Goal: Information Seeking & Learning: Understand process/instructions

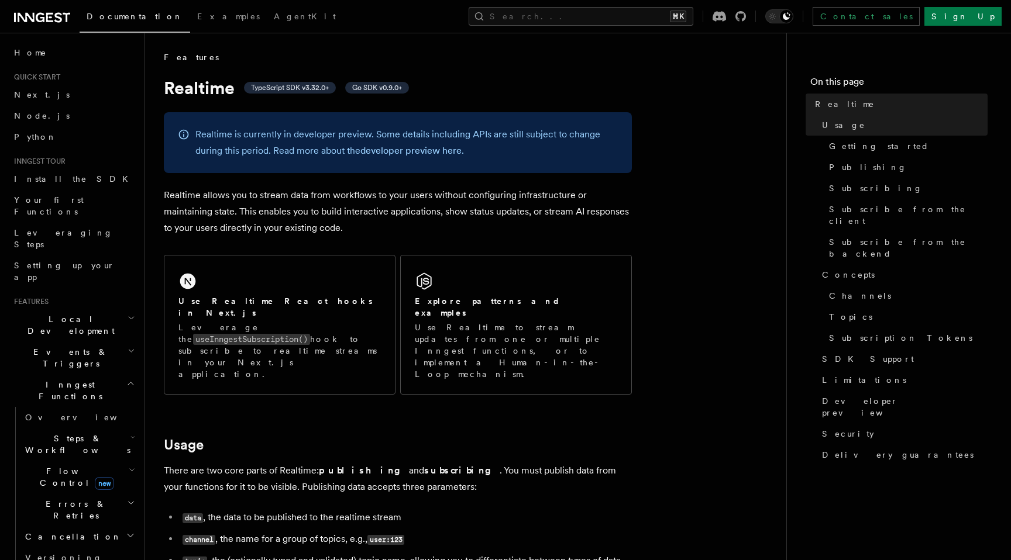
click at [239, 305] on h2 "Use Realtime React hooks in Next.js" at bounding box center [279, 306] width 202 height 23
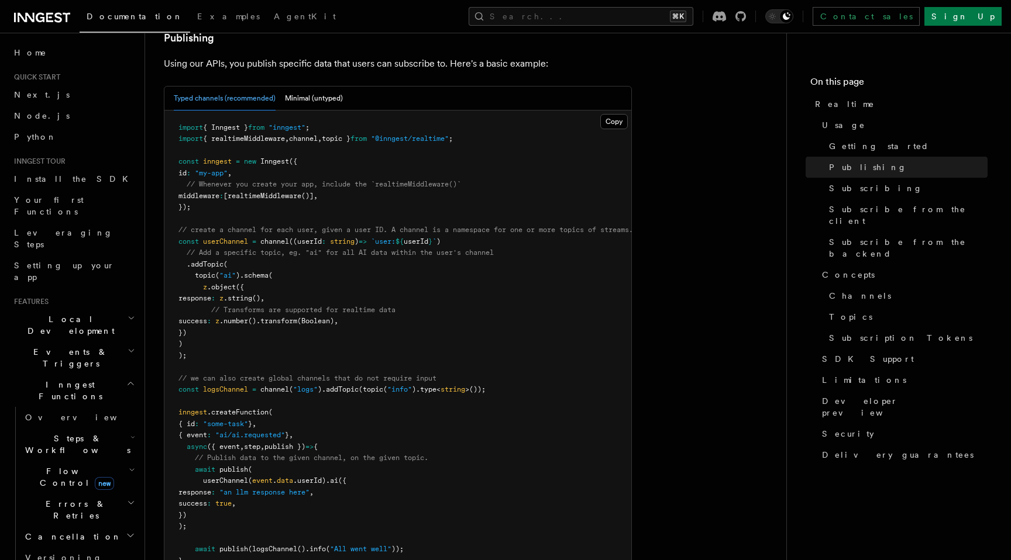
scroll to position [750, 0]
click at [833, 449] on span "Delivery guarantees" at bounding box center [897, 455] width 151 height 12
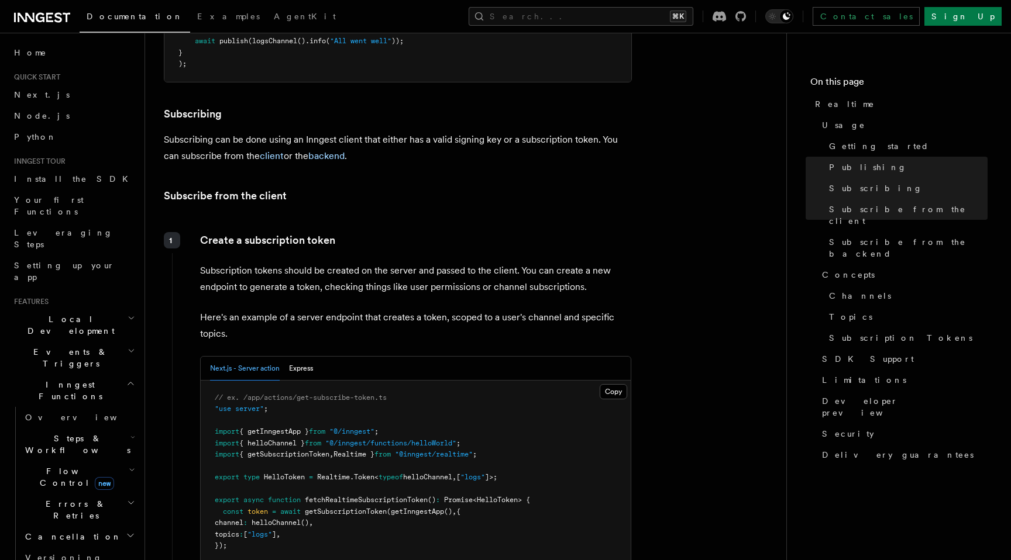
scroll to position [1265, 0]
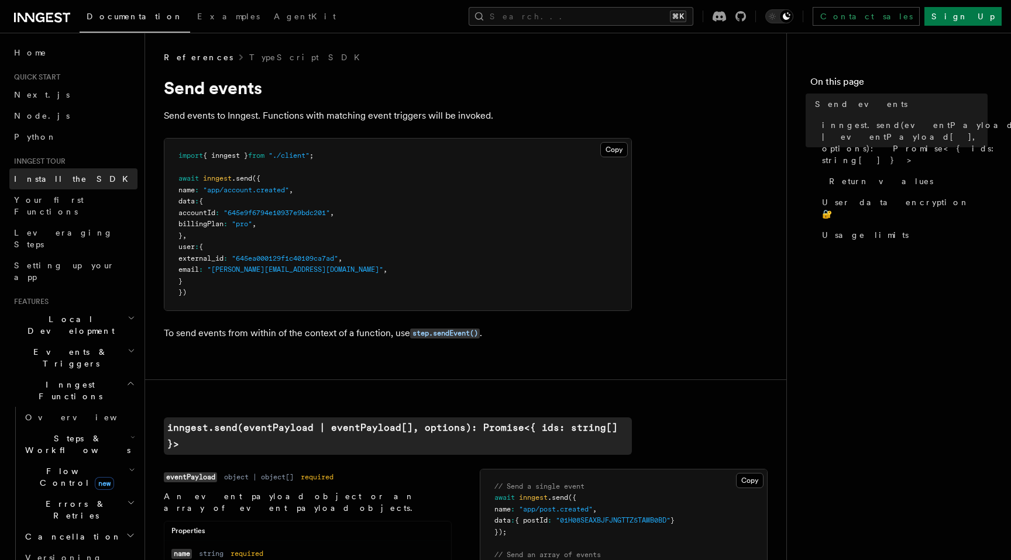
click at [58, 175] on span "Install the SDK" at bounding box center [74, 178] width 121 height 9
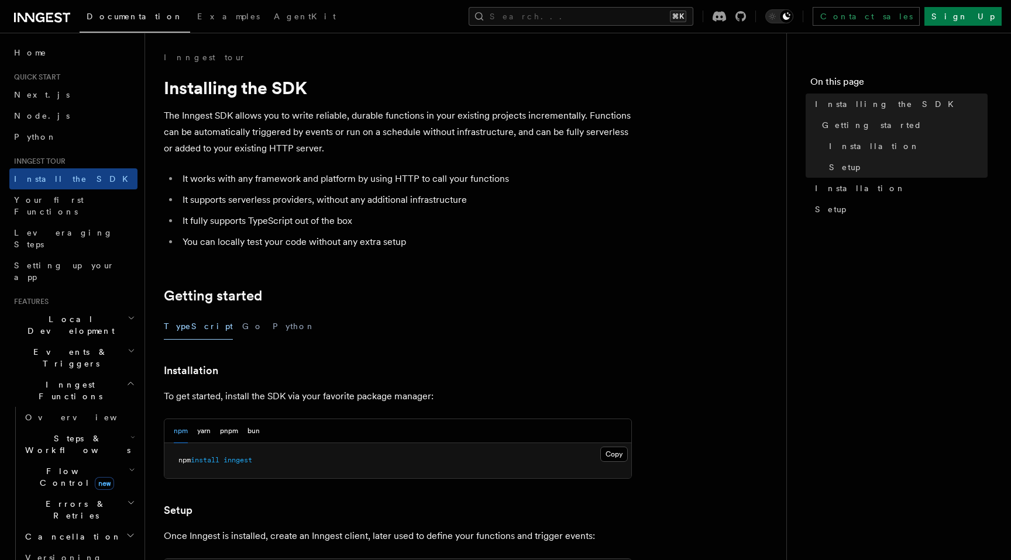
click at [246, 459] on span "inngest" at bounding box center [237, 460] width 29 height 8
click at [238, 431] on button "pnpm" at bounding box center [229, 431] width 18 height 24
click at [237, 455] on pre "pnpm add inngest" at bounding box center [397, 460] width 467 height 35
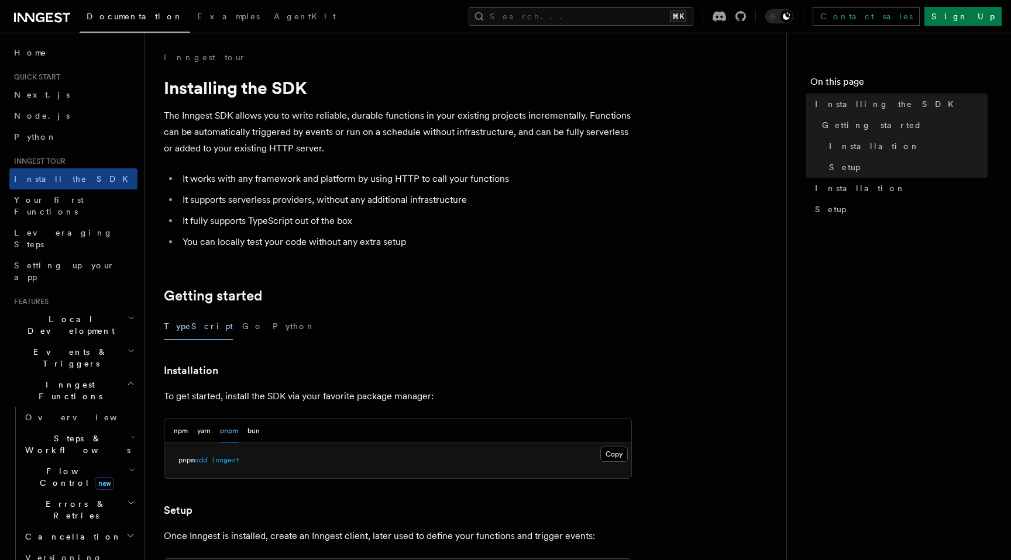
click at [237, 455] on pre "pnpm add inngest" at bounding box center [397, 460] width 467 height 35
click at [237, 455] on html "Documentation Examples AgentKit Search... ⌘K Contact sales Sign Up Search... Do…" at bounding box center [505, 486] width 1011 height 973
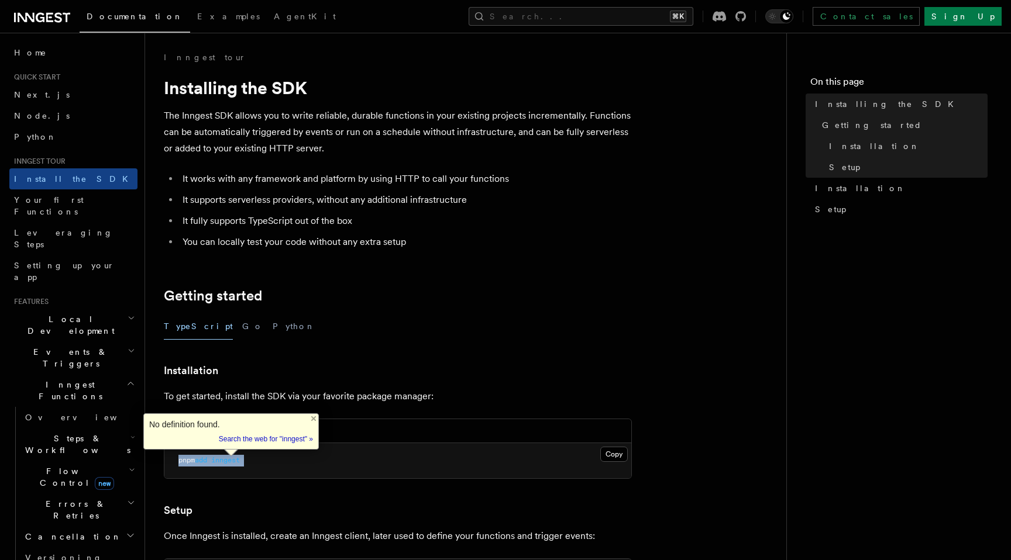
copy article "pnpm add inngest"
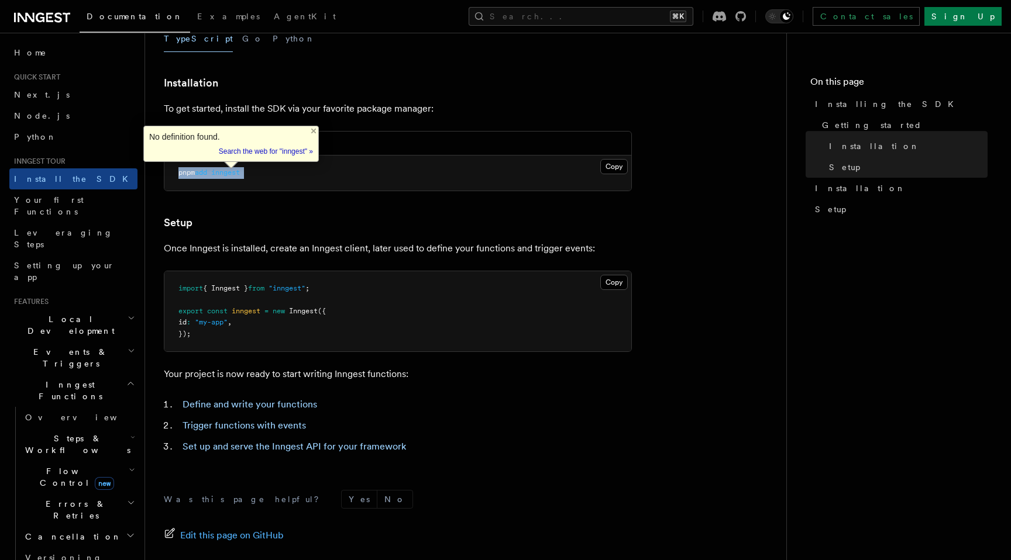
scroll to position [291, 0]
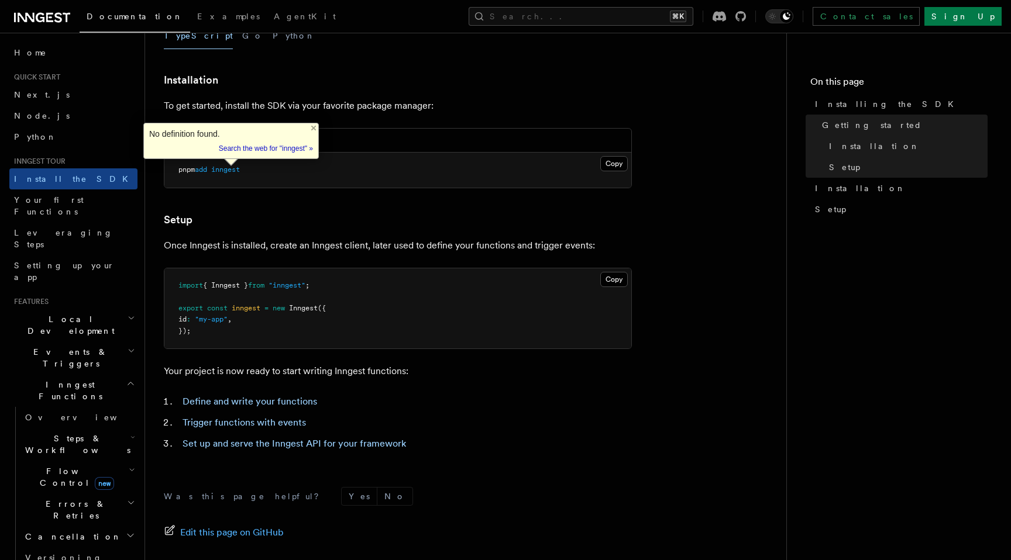
click at [260, 305] on span "inngest" at bounding box center [246, 308] width 29 height 8
